Goal: Check status

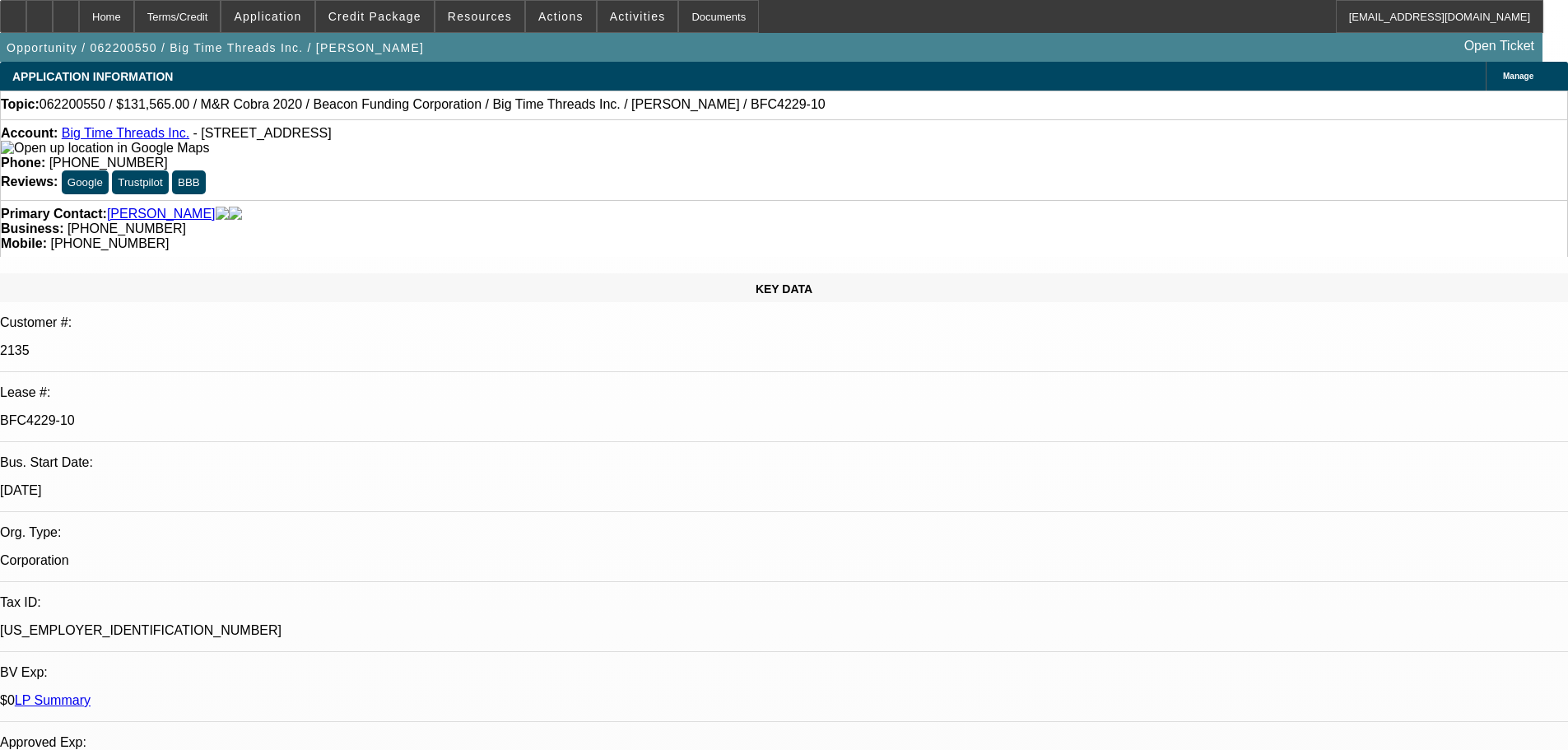
select select "0"
select select "2"
select select "0"
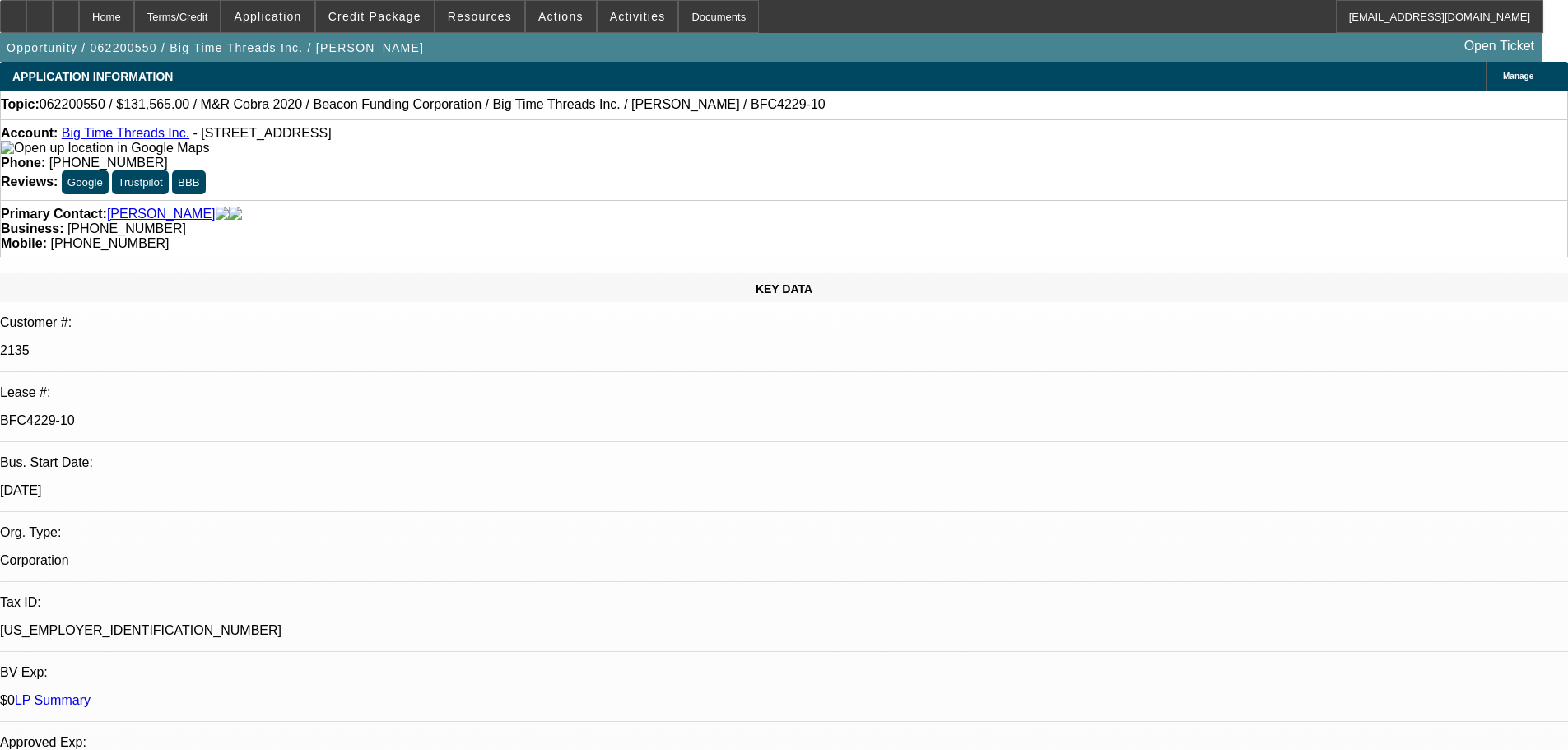
select select "2"
select select "0"
select select "2"
select select "0"
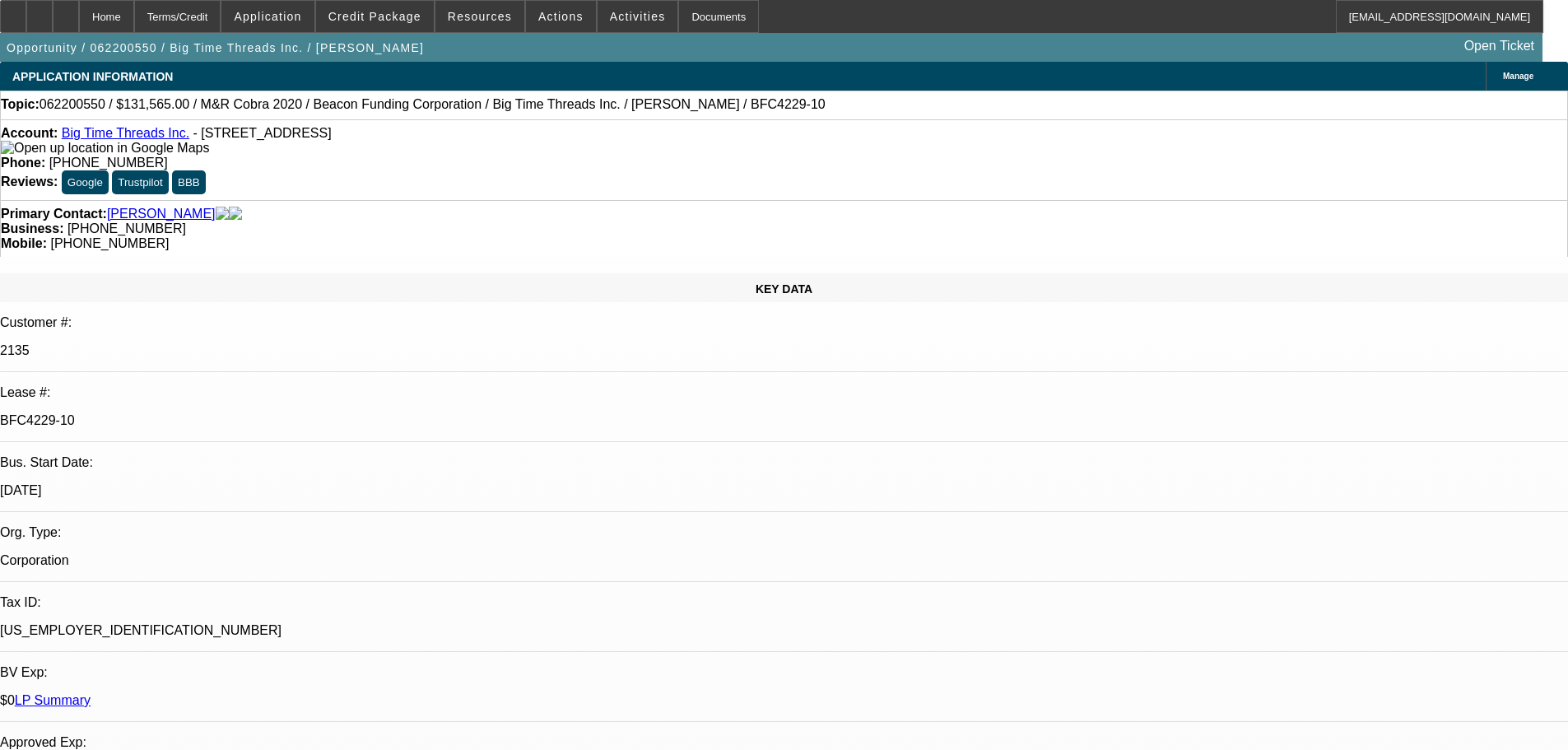
select select "2"
select select "0"
select select "2"
select select "0"
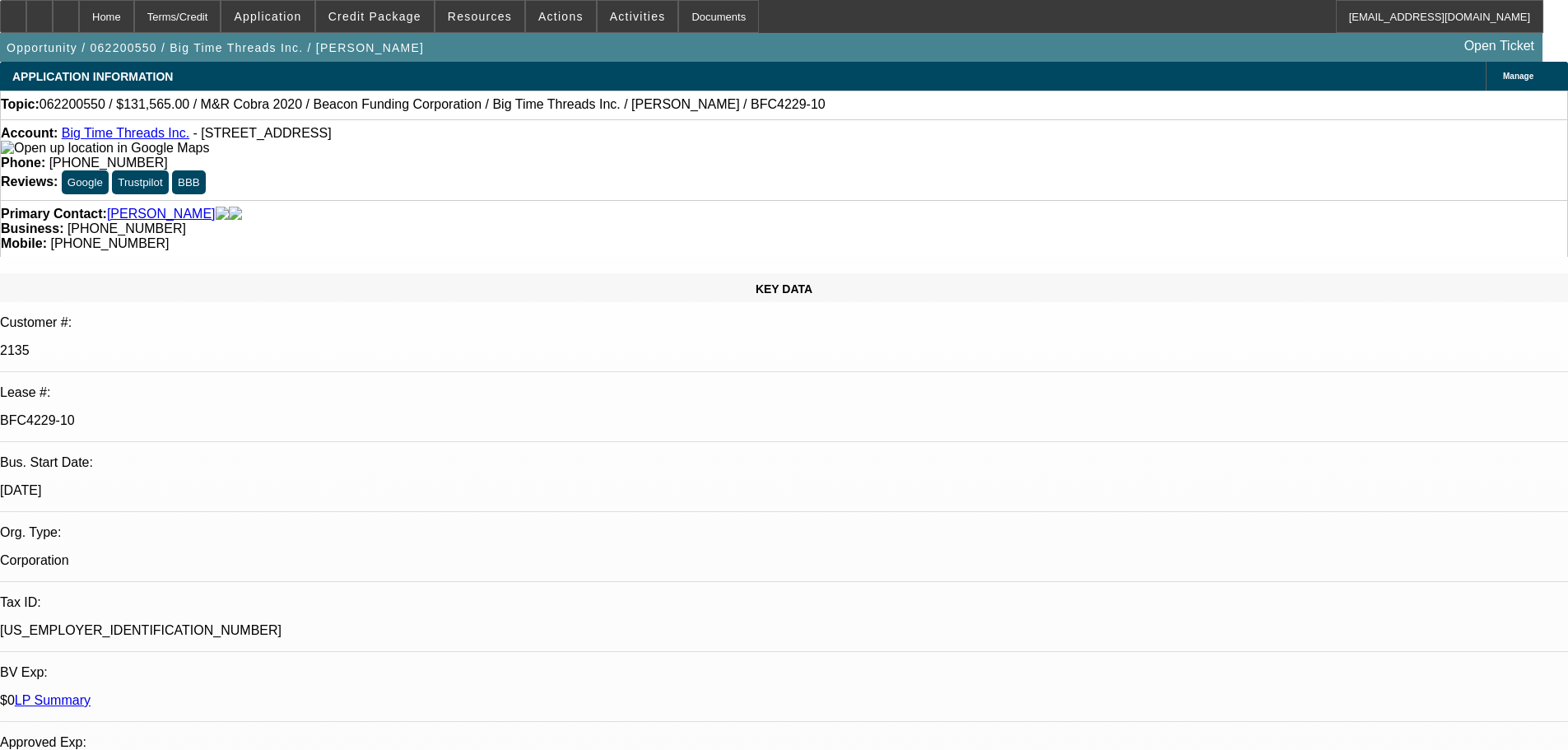
select select "2"
select select "0"
select select "2"
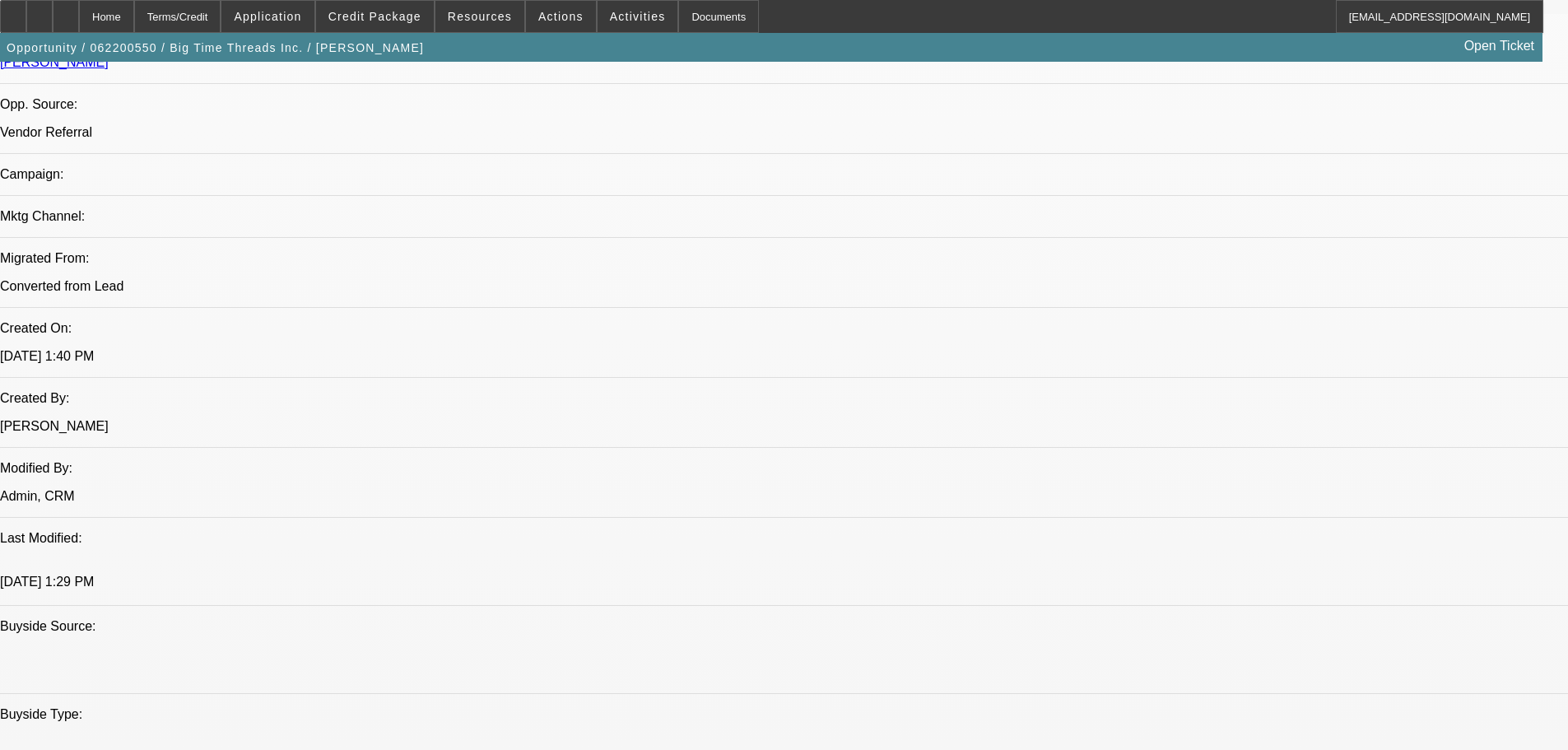
scroll to position [987, 0]
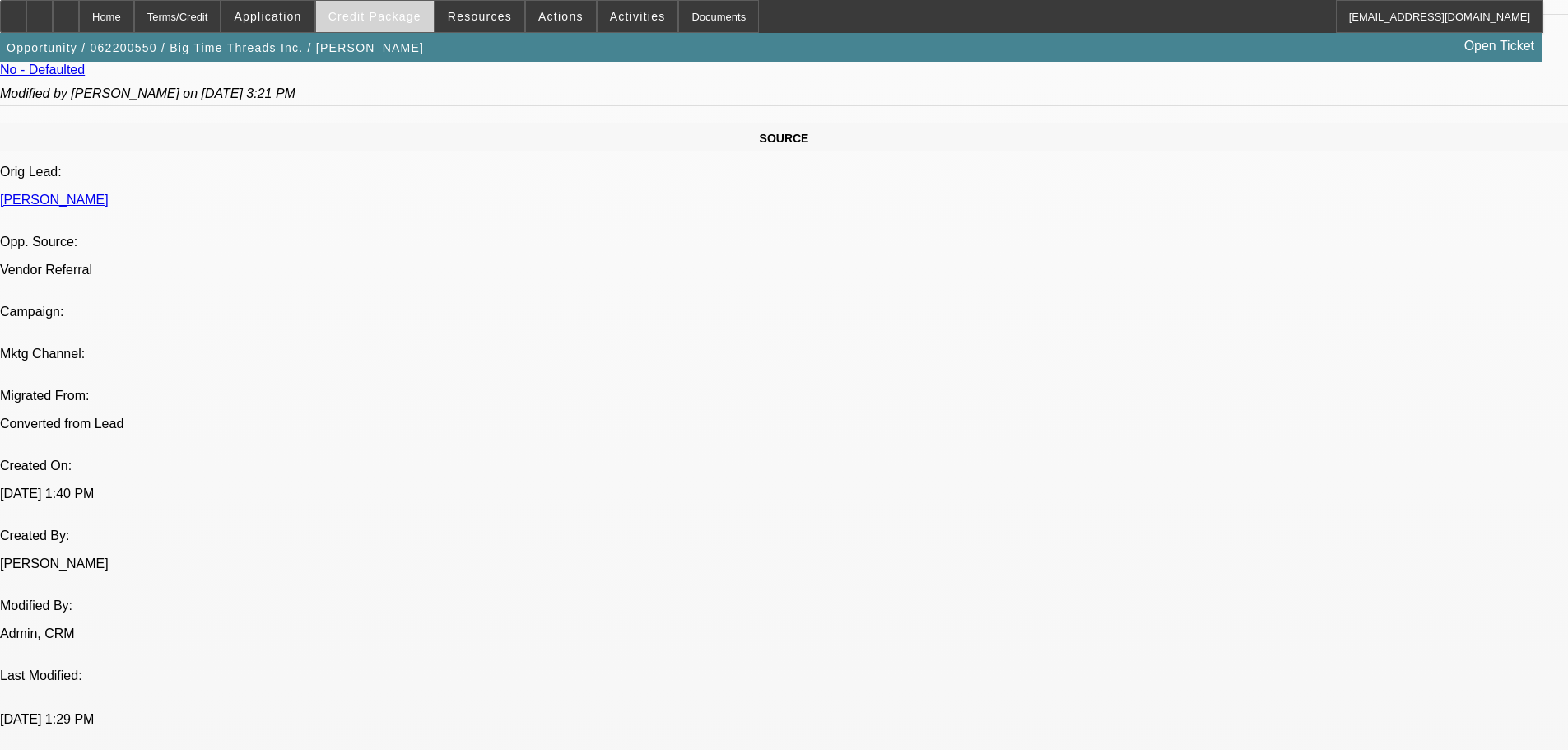
drag, startPoint x: 417, startPoint y: 34, endPoint x: 409, endPoint y: 24, distance: 12.8
click at [417, 34] on div "Opportunity / 062200550 / Big Time Threads Inc. / Kroll, Adam Open Ticket" at bounding box center [771, 48] width 1543 height 29
click at [407, 19] on span "Credit Package" at bounding box center [374, 16] width 93 height 13
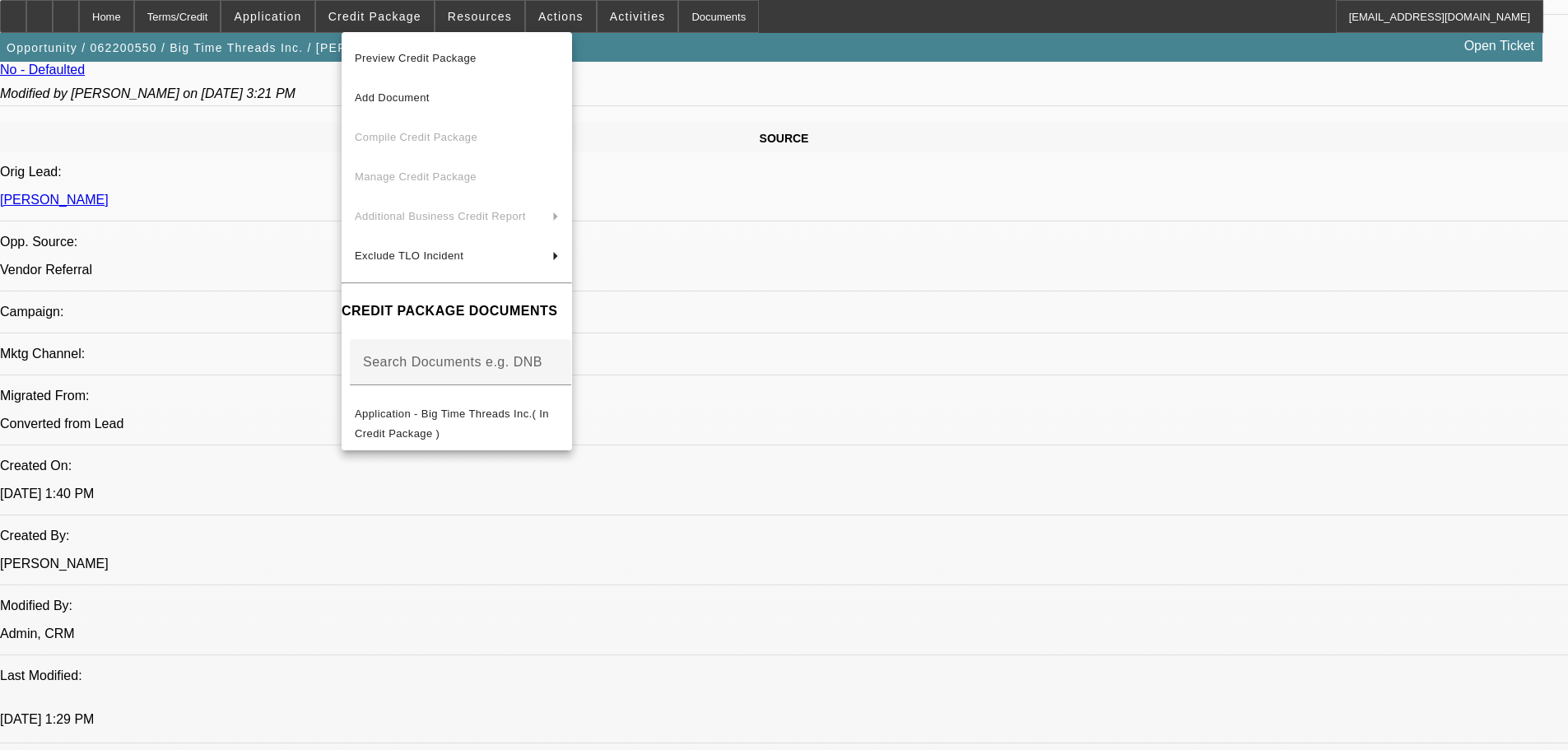
click at [257, 75] on div at bounding box center [784, 375] width 1568 height 750
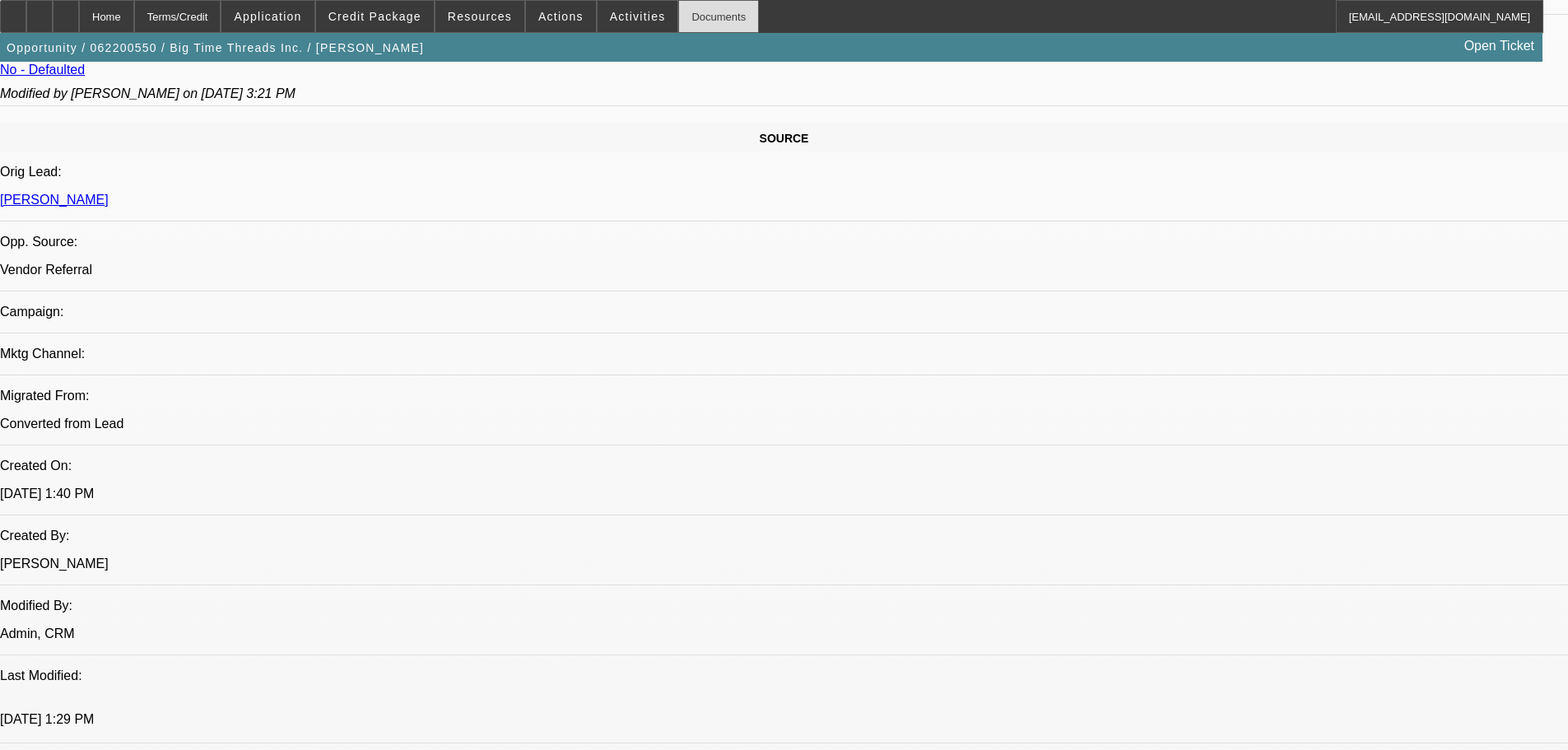
click at [678, 21] on div "Documents" at bounding box center [719, 16] width 81 height 33
